Goal: Entertainment & Leisure: Consume media (video, audio)

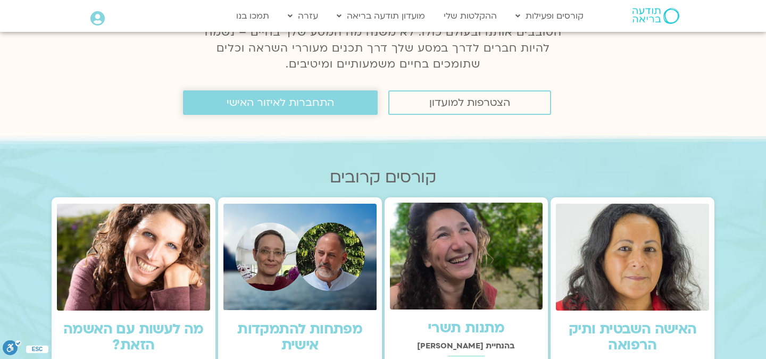
click at [321, 104] on span "התחברות לאיזור האישי" at bounding box center [280, 103] width 107 height 12
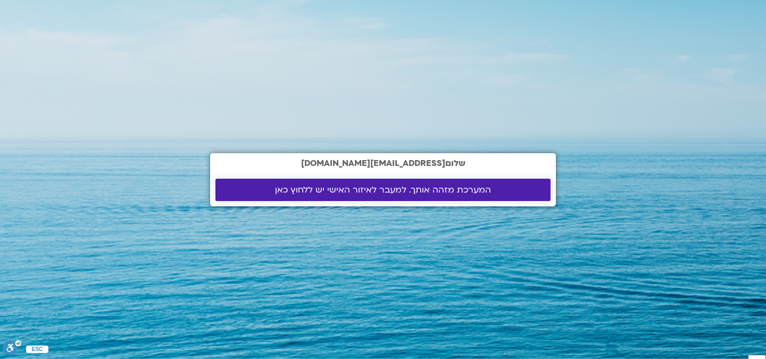
scroll to position [2, 0]
click at [352, 193] on span "המערכת מזהה אותך. למעבר לאיזור האישי יש ללחוץ כאן" at bounding box center [383, 190] width 216 height 10
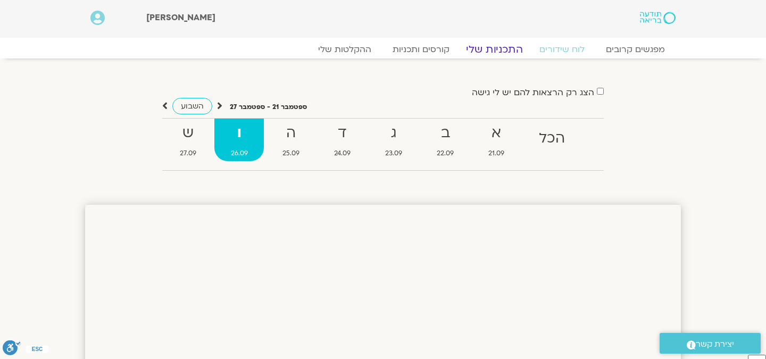
click at [502, 51] on link "התכניות שלי" at bounding box center [494, 49] width 82 height 13
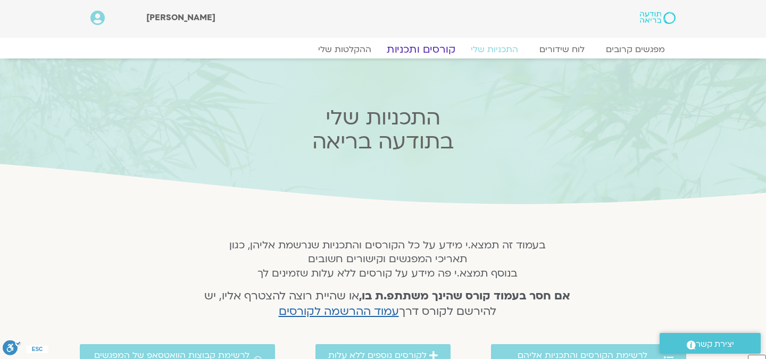
click at [443, 52] on link "קורסים ותכניות" at bounding box center [421, 49] width 94 height 13
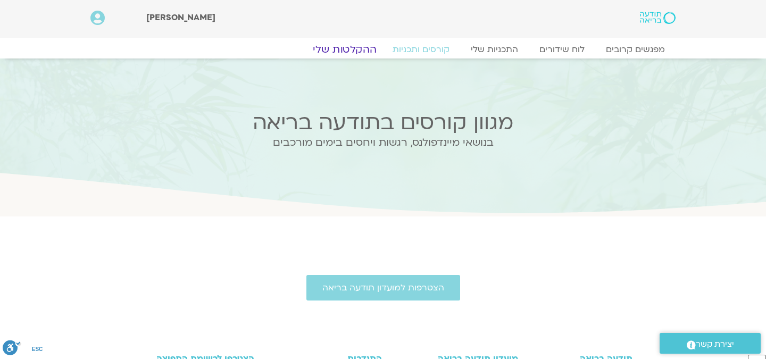
scroll to position [2, 0]
click at [354, 49] on link "ההקלטות שלי" at bounding box center [344, 49] width 89 height 13
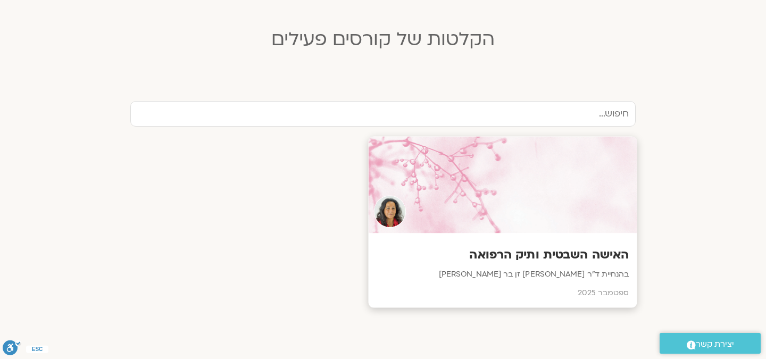
click at [423, 207] on div at bounding box center [503, 185] width 269 height 97
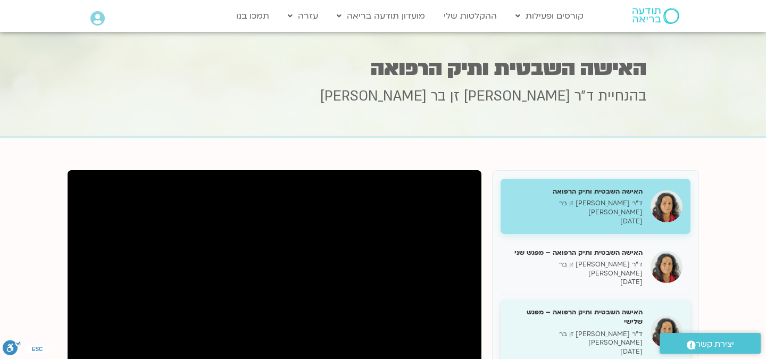
click at [544, 330] on p "ד״ר [PERSON_NAME] זן בר [PERSON_NAME]" at bounding box center [576, 339] width 134 height 18
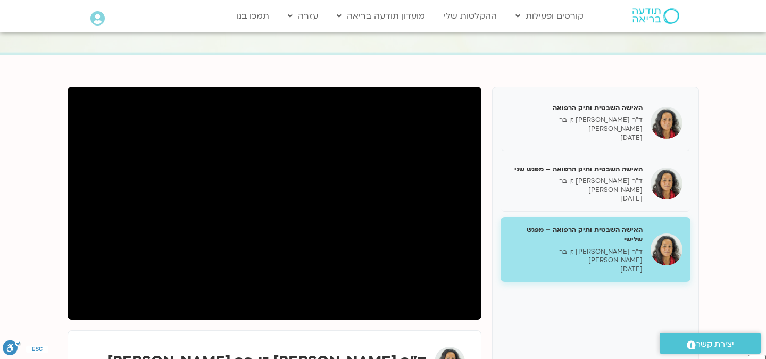
scroll to position [90, 0]
